Goal: Entertainment & Leisure: Consume media (video, audio)

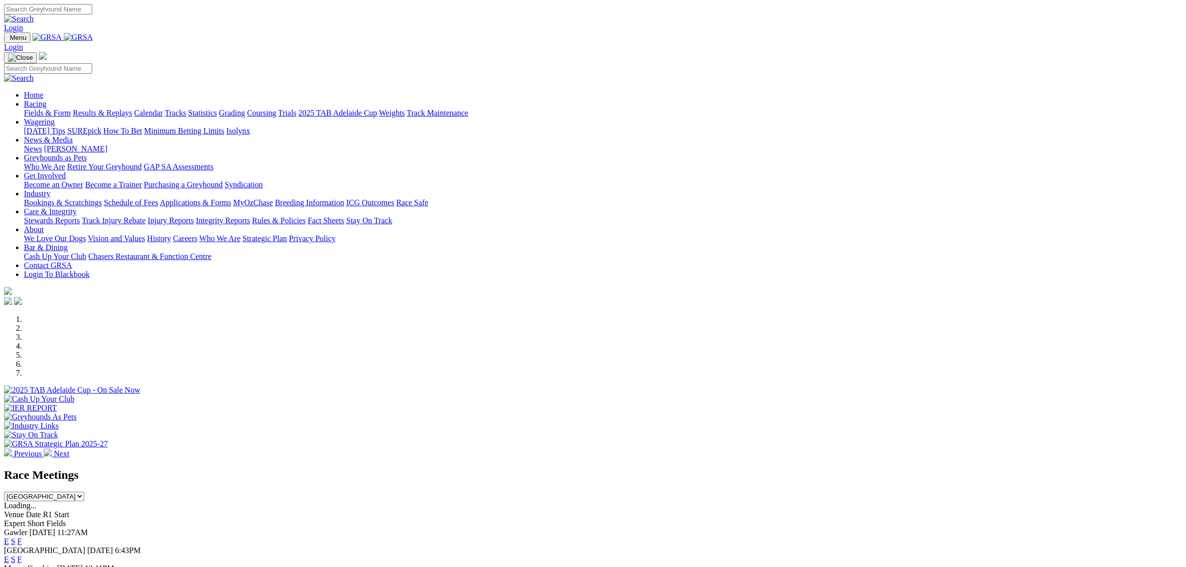
click at [71, 109] on link "Fields & Form" at bounding box center [47, 113] width 47 height 8
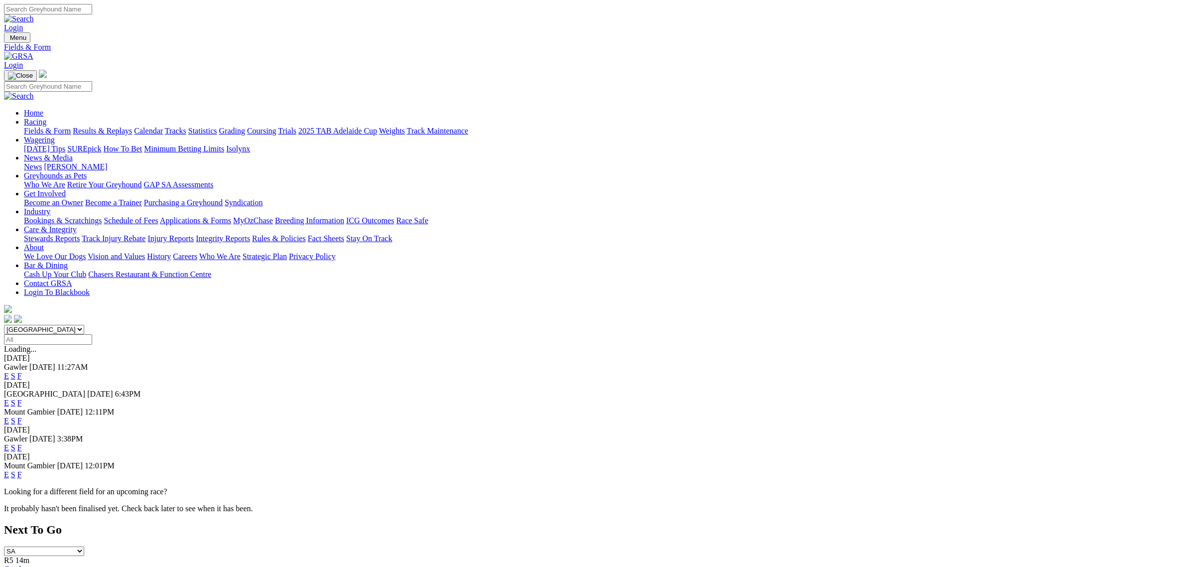
click at [84, 325] on select "South Australia New South Wales Northern Territory Queensland Tasmania Victoria…" at bounding box center [44, 329] width 80 height 9
select select "QLD"
click at [84, 325] on select "South Australia New South Wales Northern Territory Queensland Tasmania Victoria…" at bounding box center [44, 329] width 80 height 9
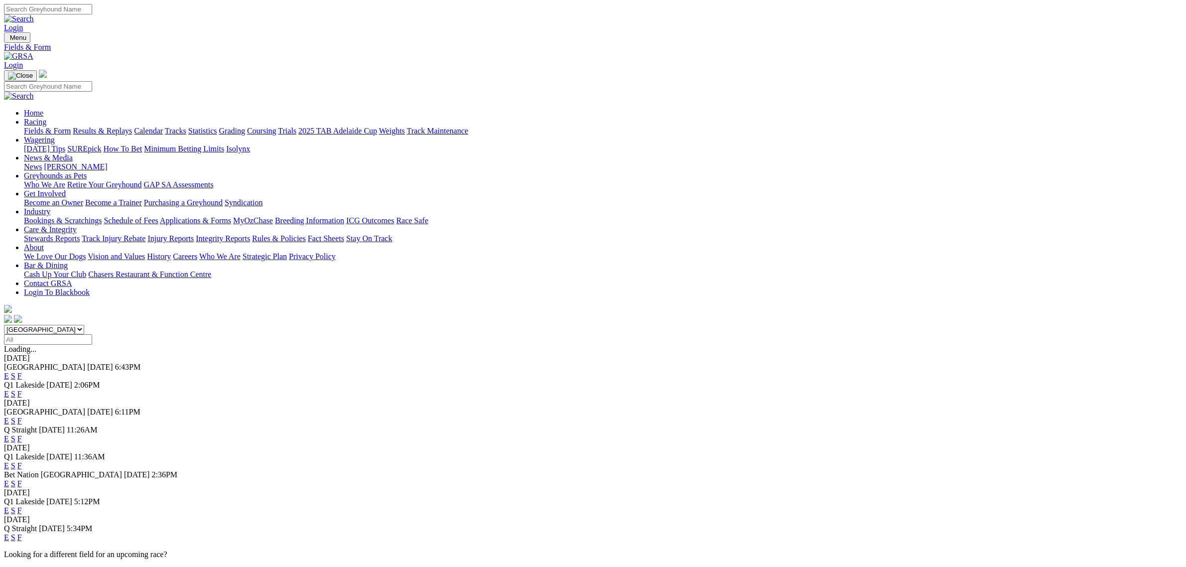
click at [9, 389] on link "E" at bounding box center [6, 393] width 5 height 8
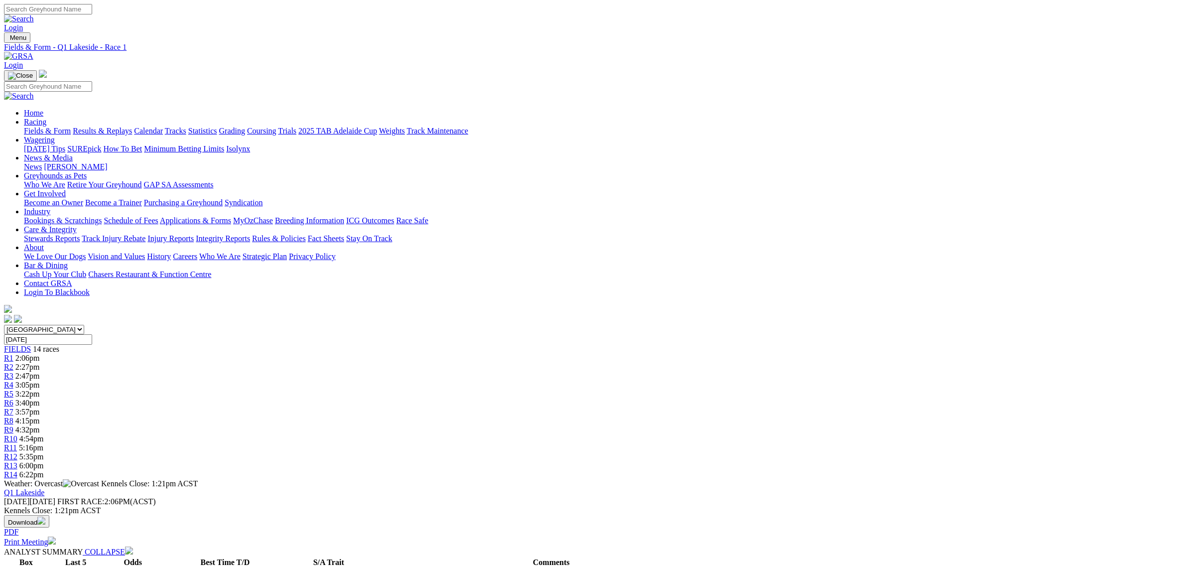
click at [425, 372] on div "R3 2:47pm" at bounding box center [593, 376] width 1178 height 9
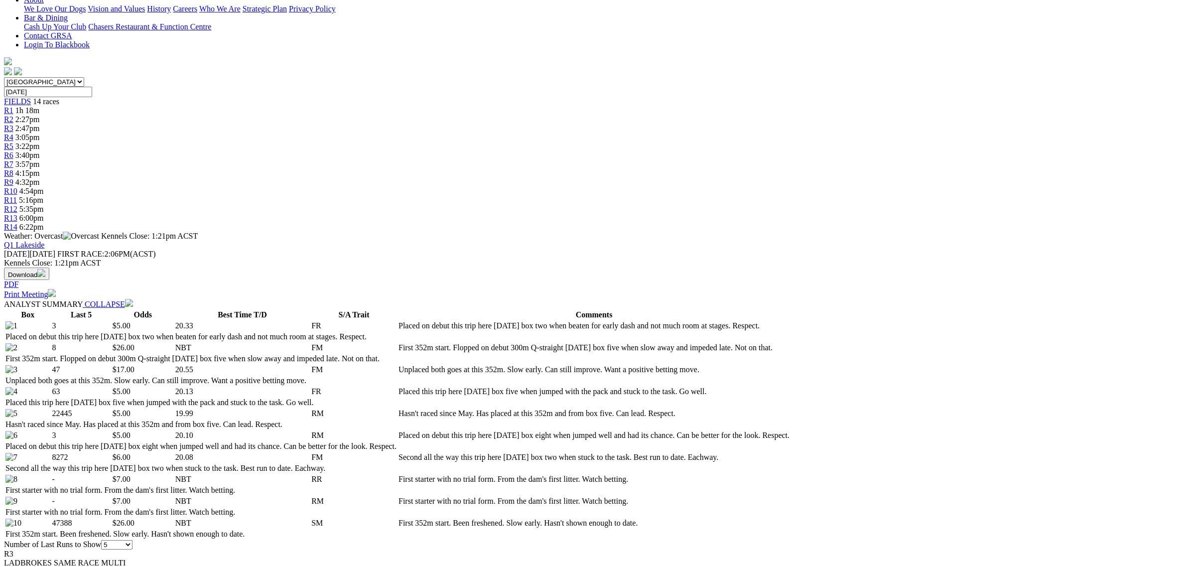
scroll to position [249, 0]
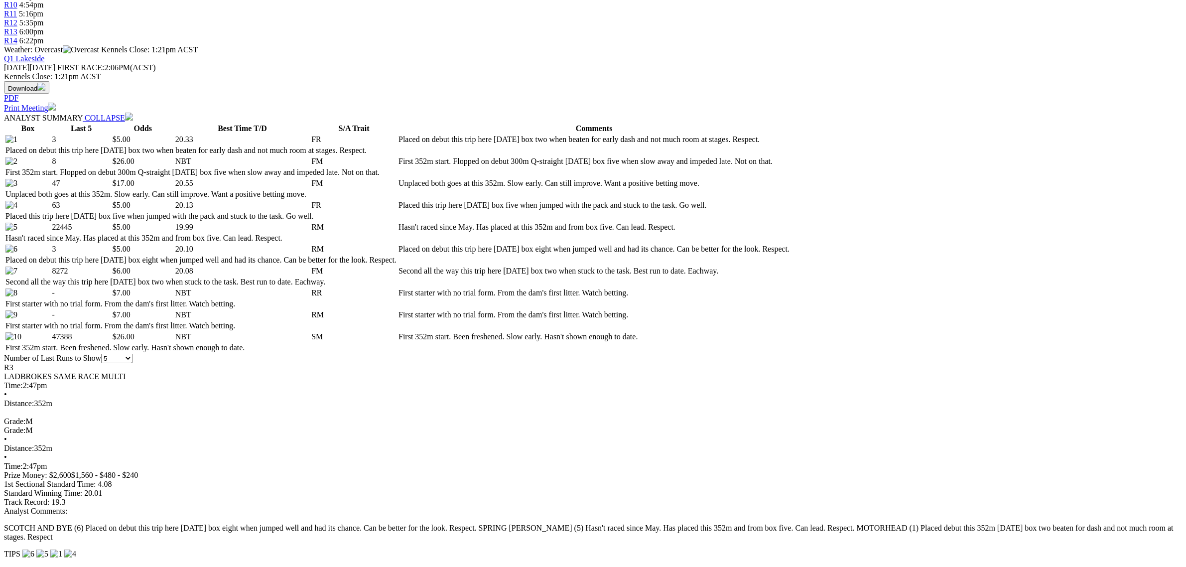
scroll to position [436, 0]
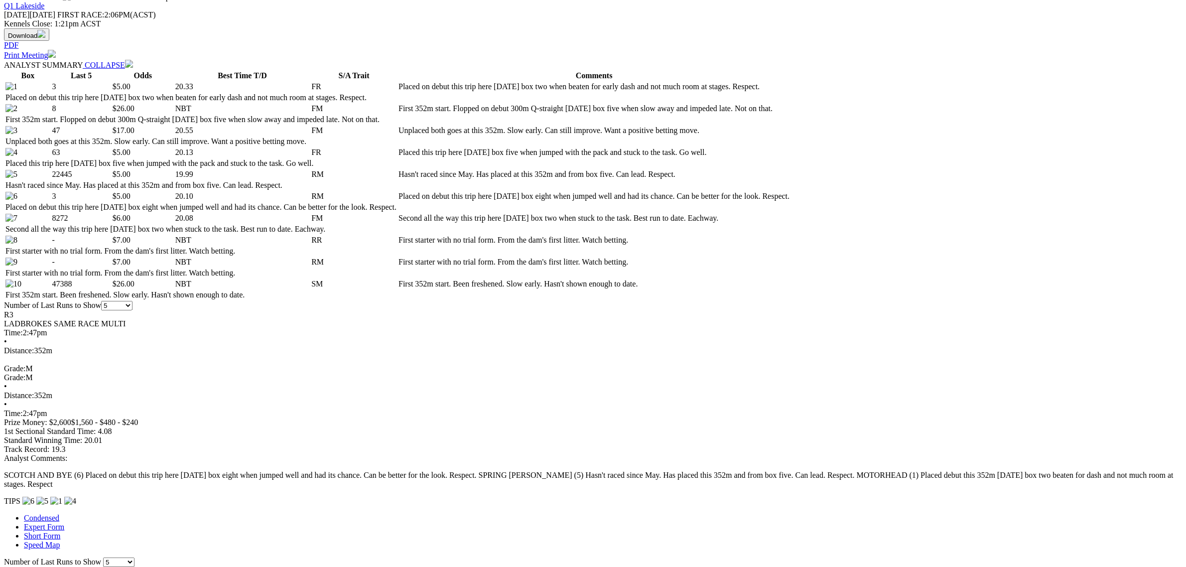
scroll to position [560, 0]
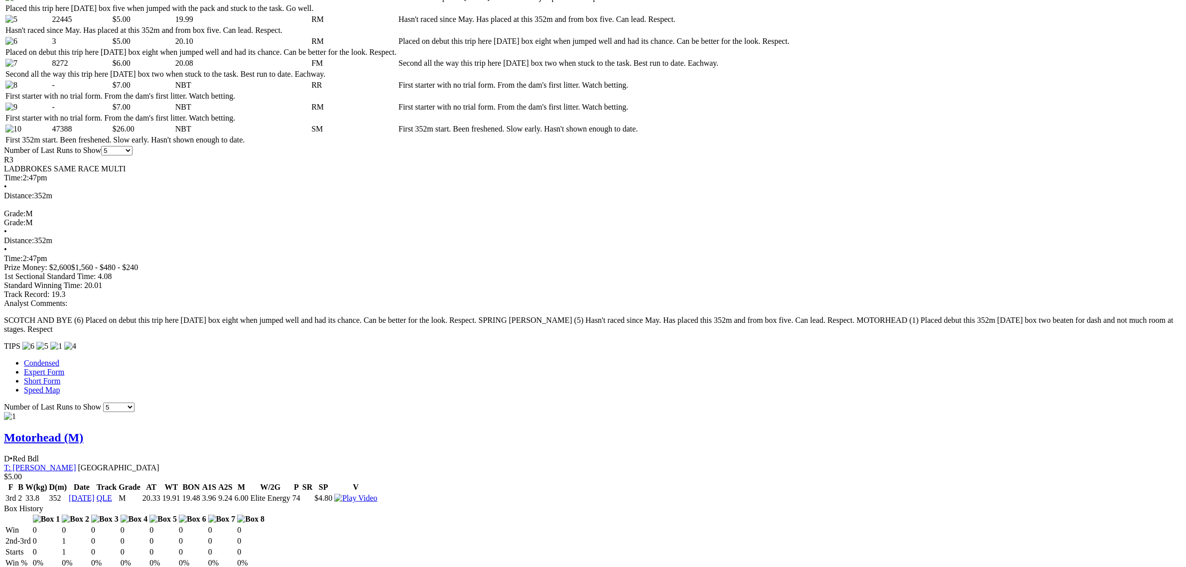
scroll to position [747, 0]
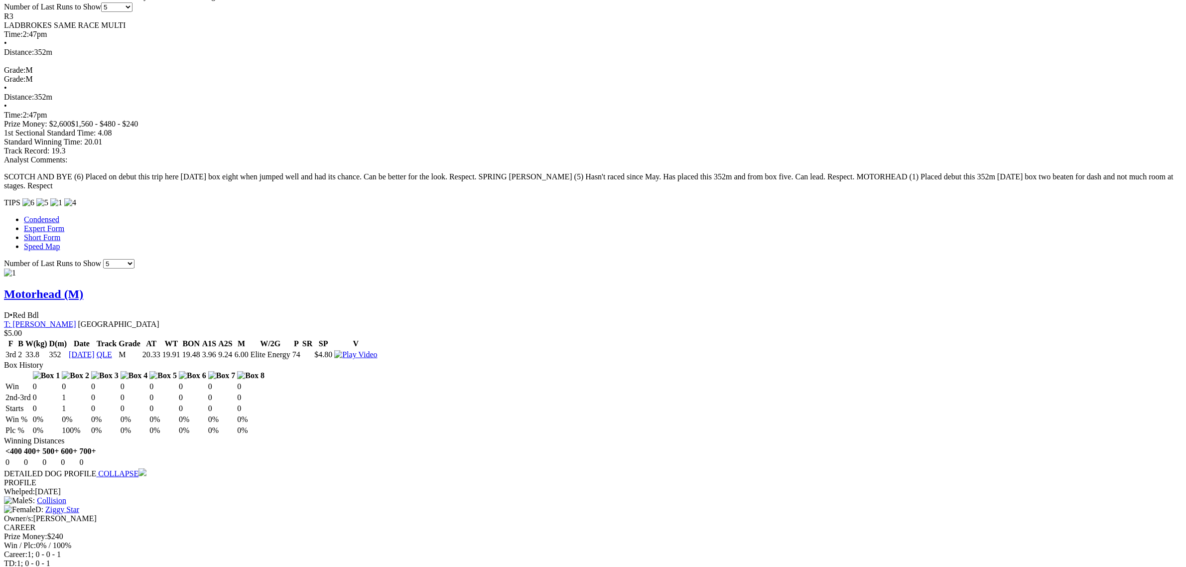
scroll to position [872, 0]
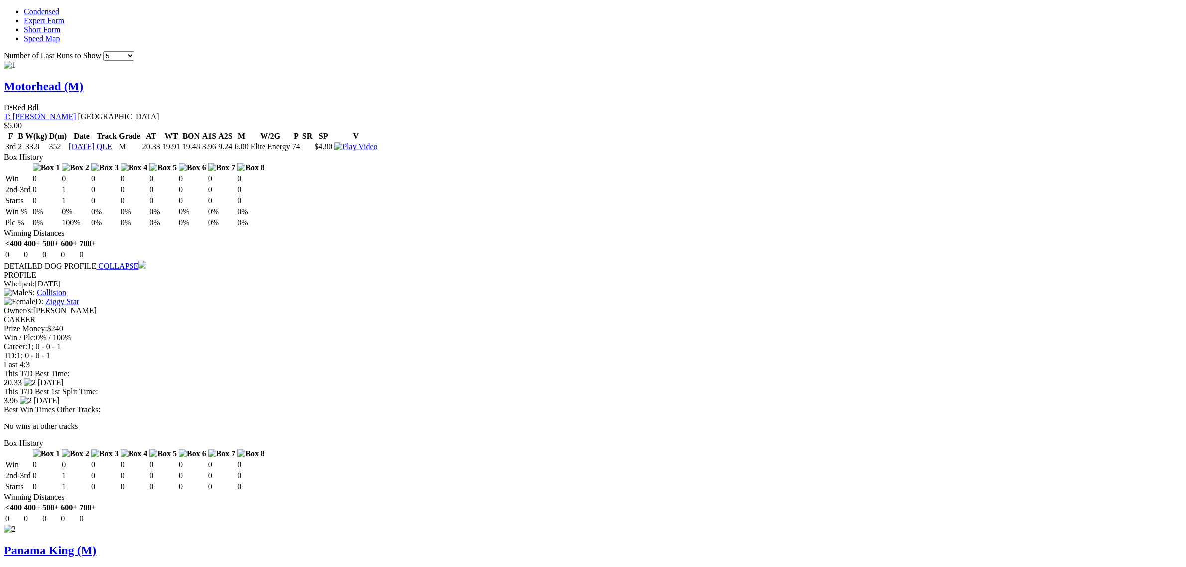
scroll to position [996, 0]
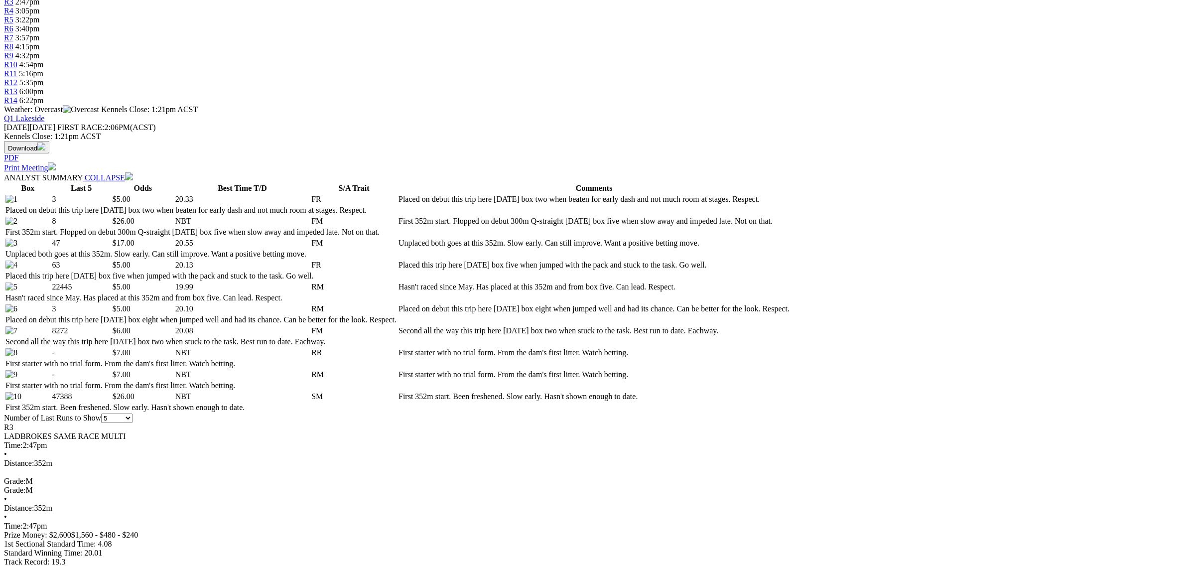
scroll to position [374, 0]
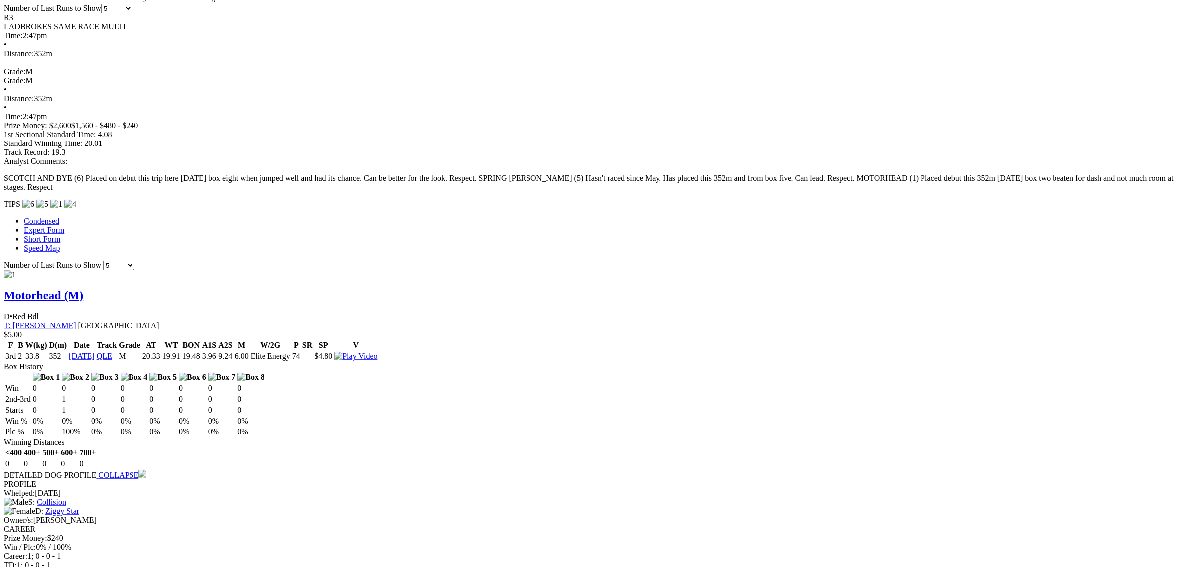
scroll to position [809, 0]
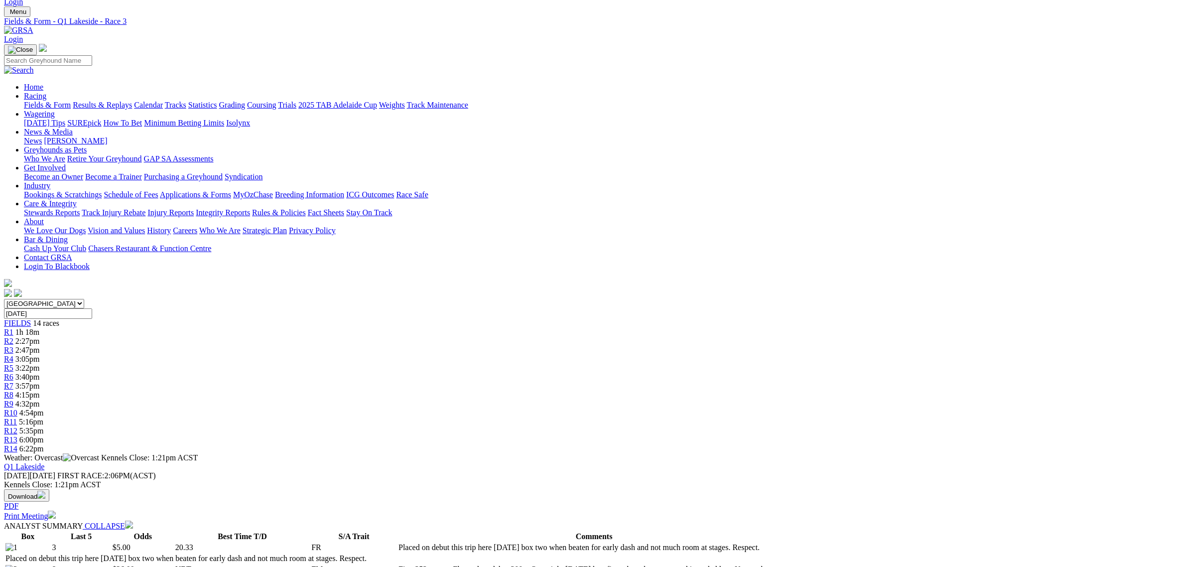
scroll to position [0, 0]
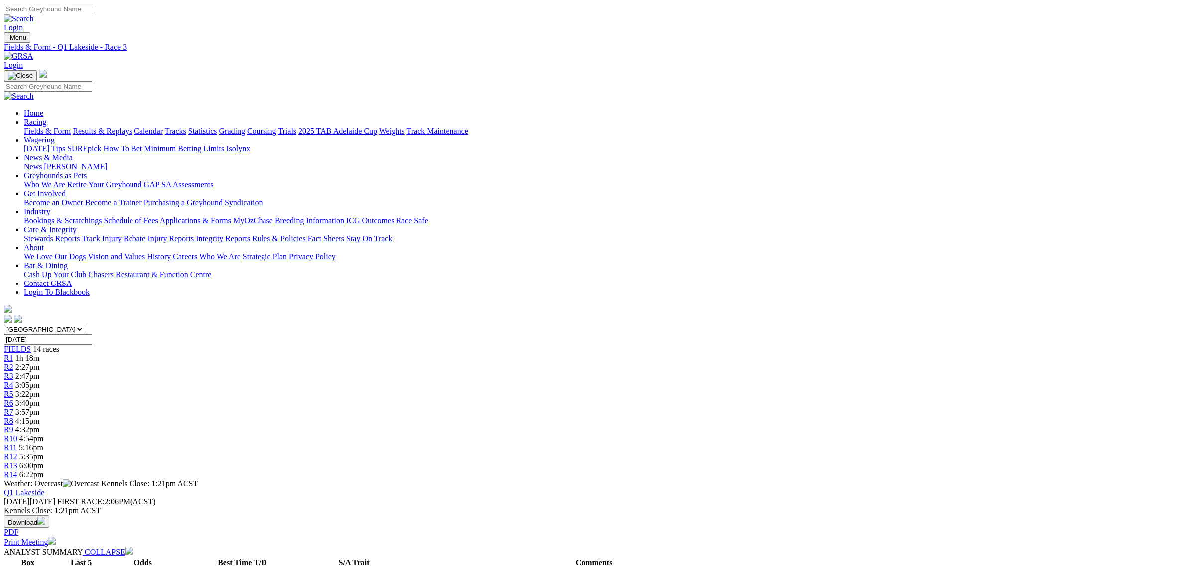
click at [40, 381] on span "3:05pm" at bounding box center [27, 385] width 24 height 8
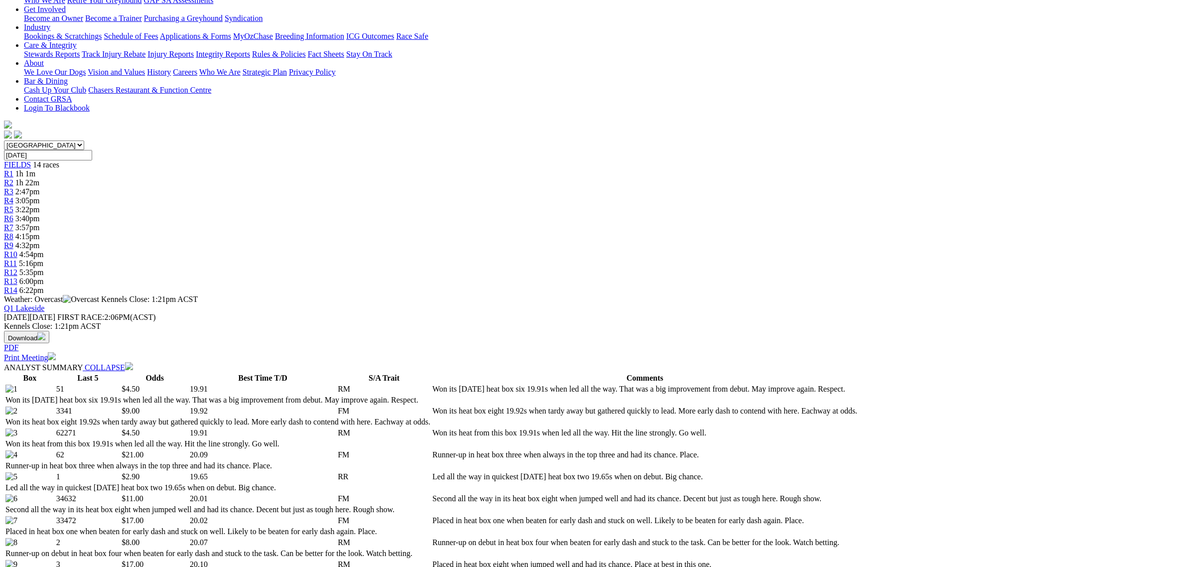
scroll to position [187, 0]
drag, startPoint x: 706, startPoint y: 430, endPoint x: 696, endPoint y: 439, distance: 14.1
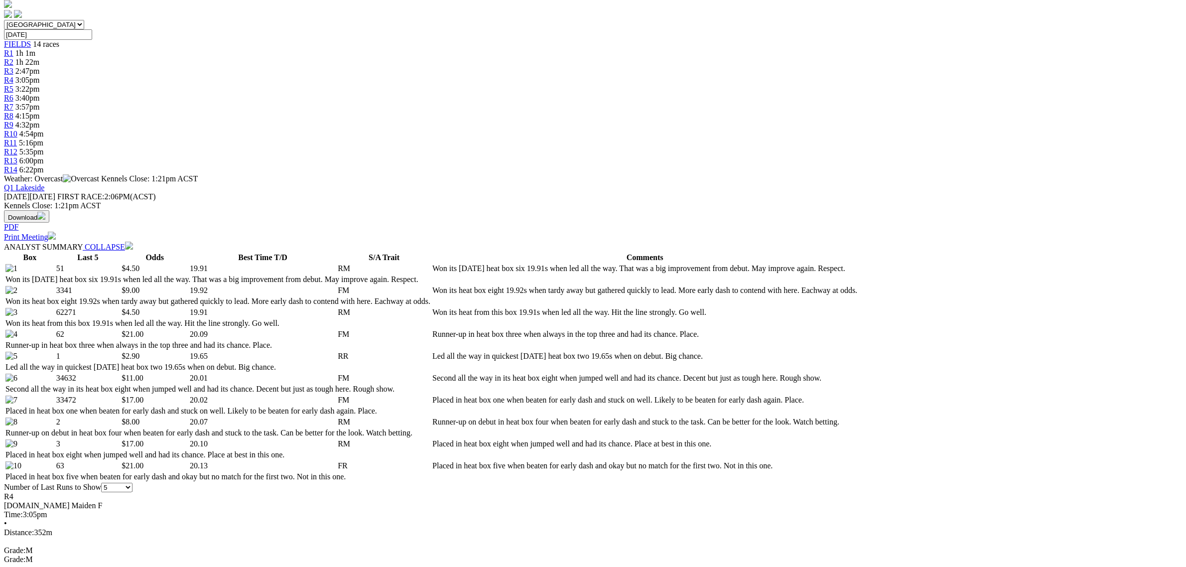
scroll to position [436, 0]
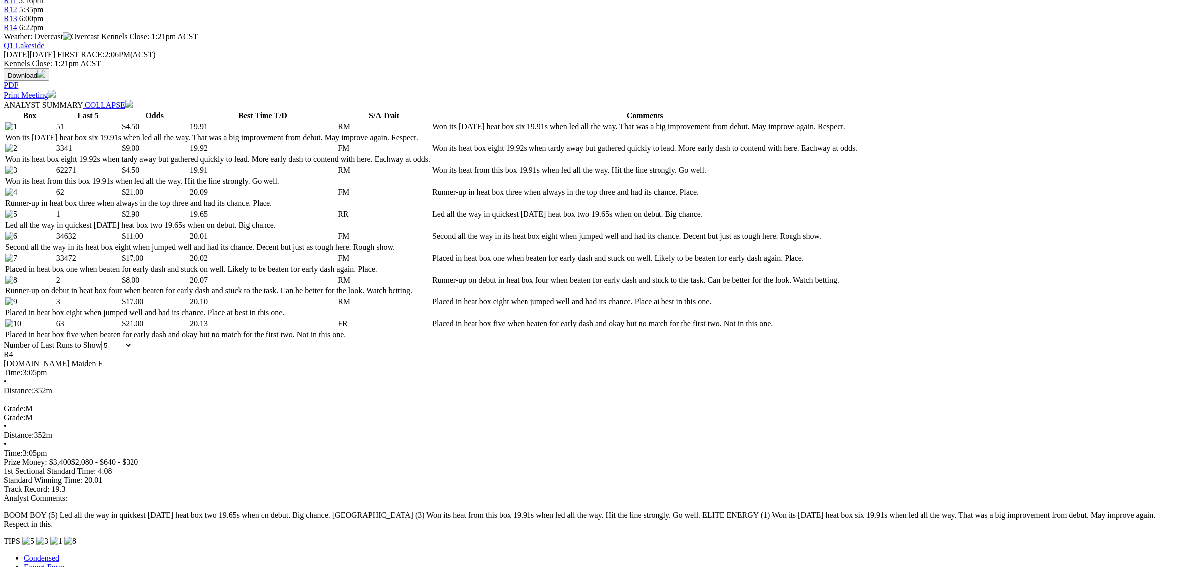
scroll to position [623, 0]
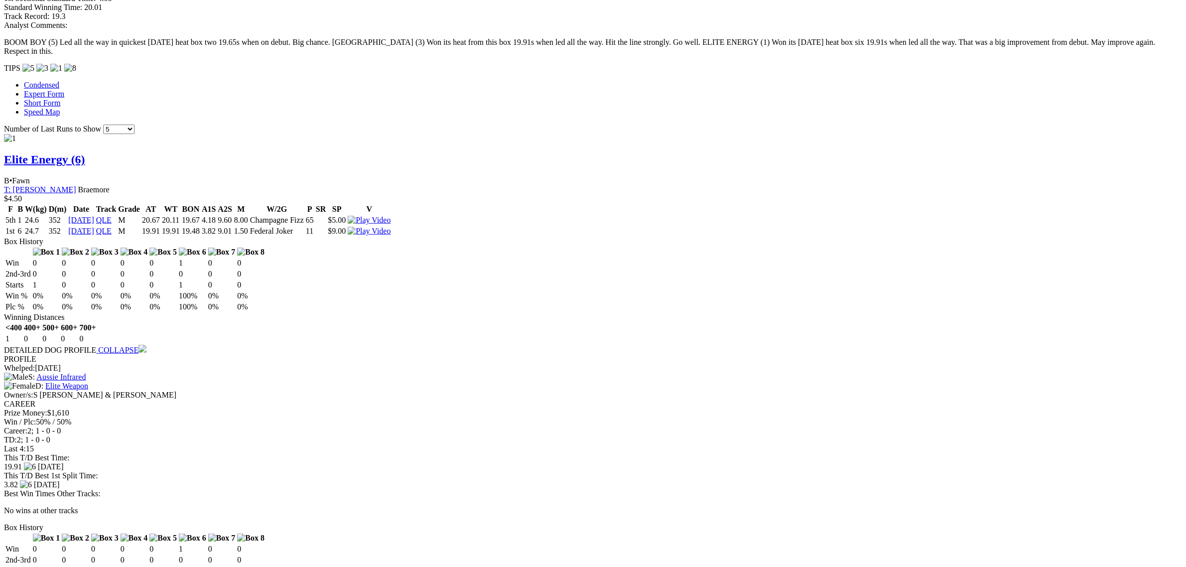
scroll to position [934, 0]
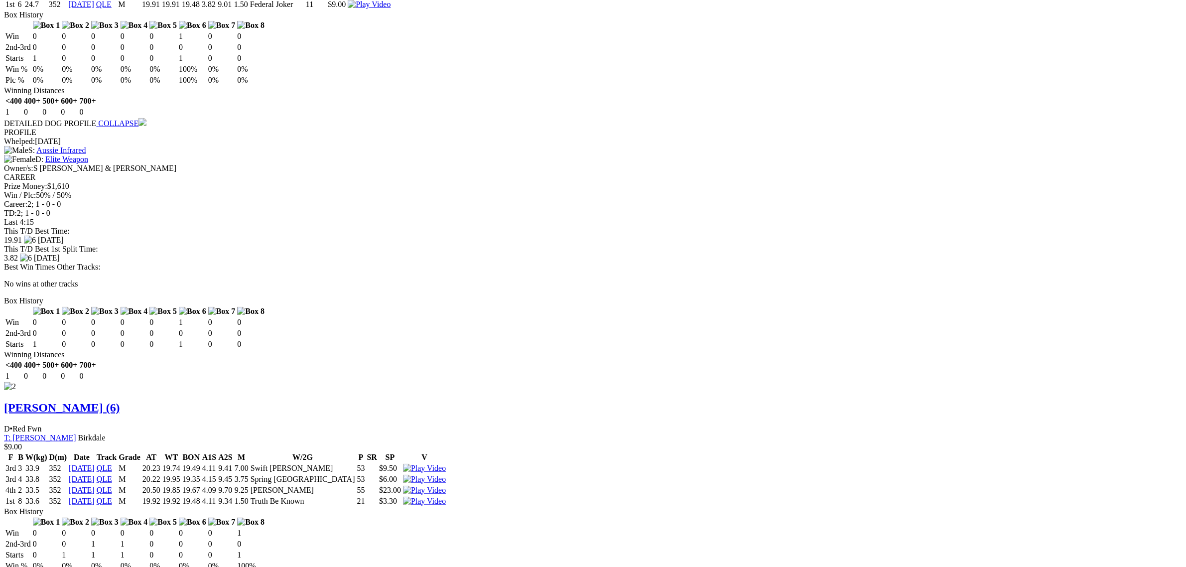
scroll to position [1121, 0]
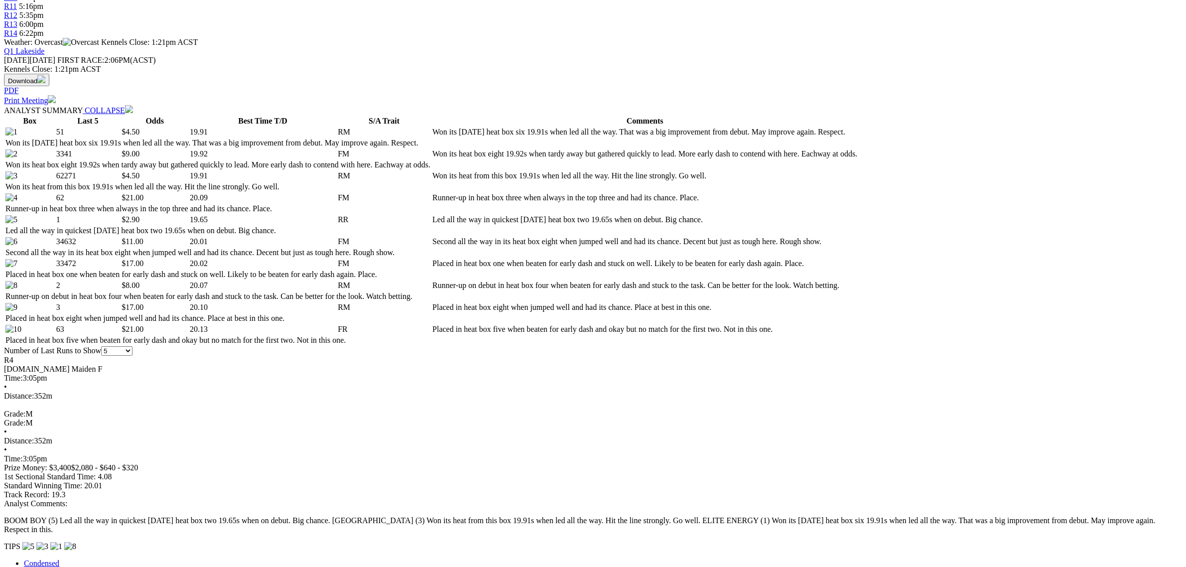
scroll to position [436, 0]
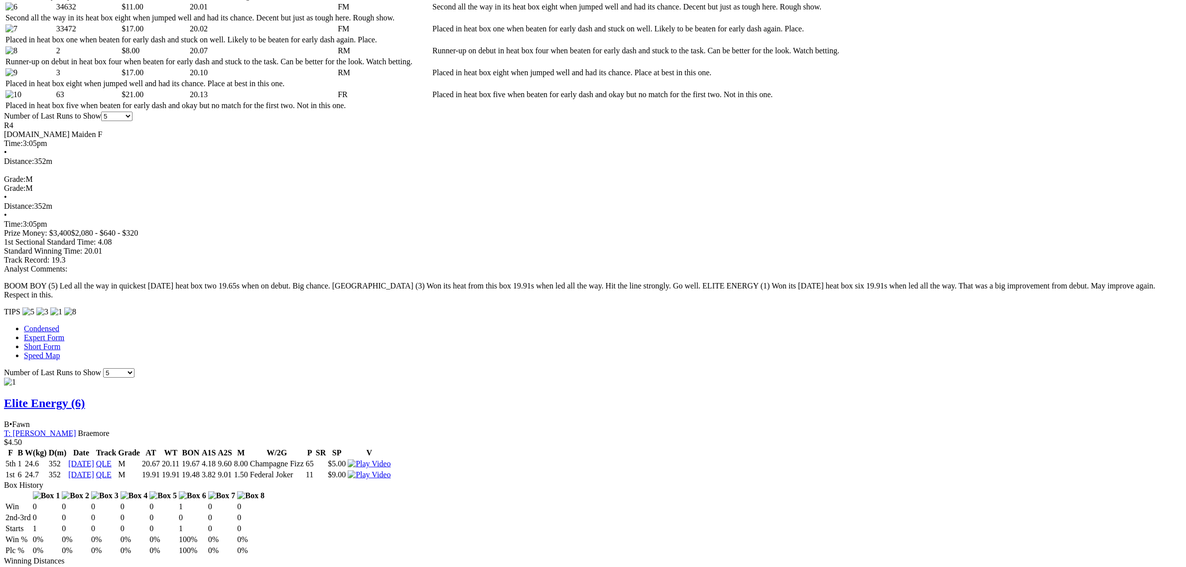
scroll to position [685, 0]
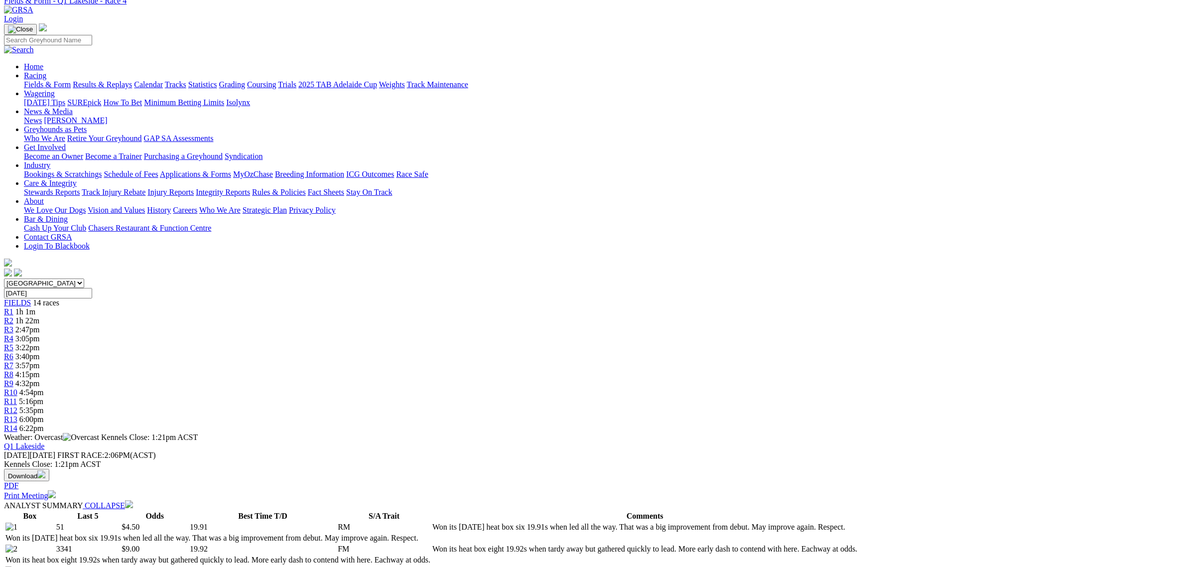
scroll to position [0, 0]
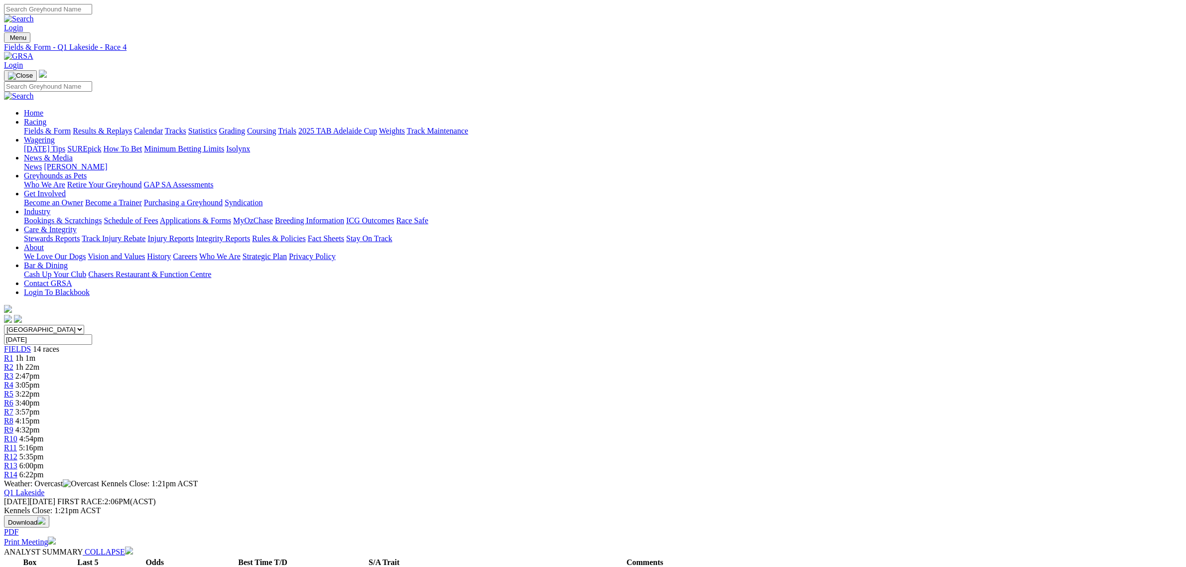
drag, startPoint x: 835, startPoint y: 153, endPoint x: 827, endPoint y: 155, distance: 8.1
click at [17, 461] on link "R13" at bounding box center [10, 465] width 13 height 8
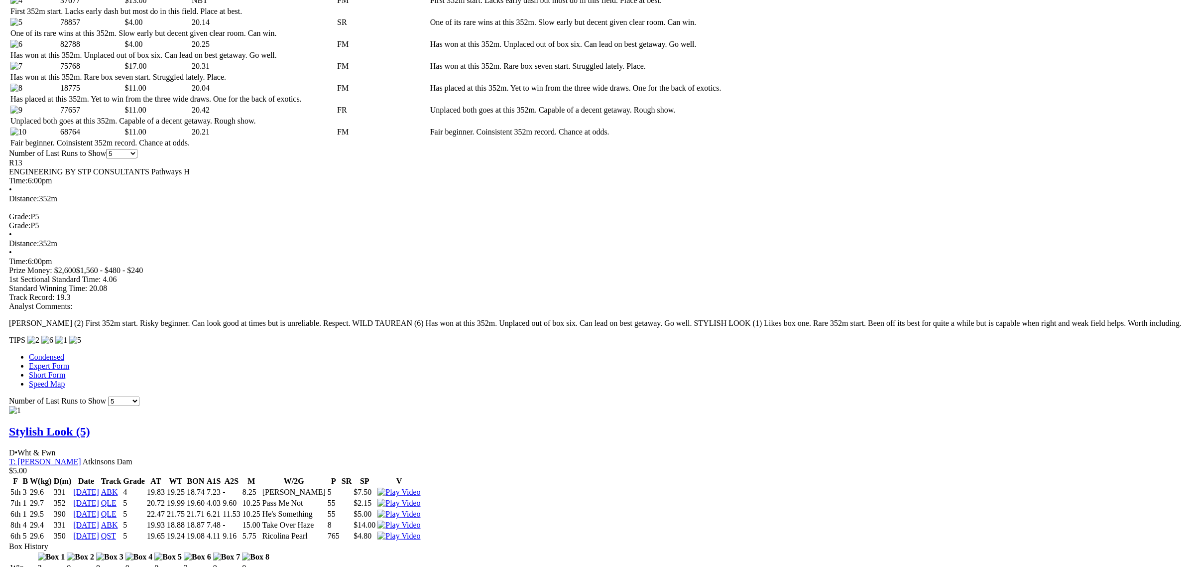
scroll to position [498, 0]
